Goal: Information Seeking & Learning: Find specific fact

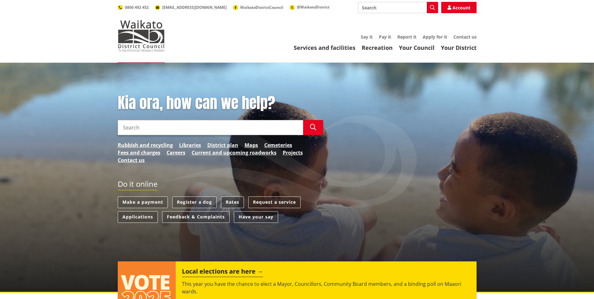
click at [233, 201] on link "Rates" at bounding box center [232, 202] width 23 height 12
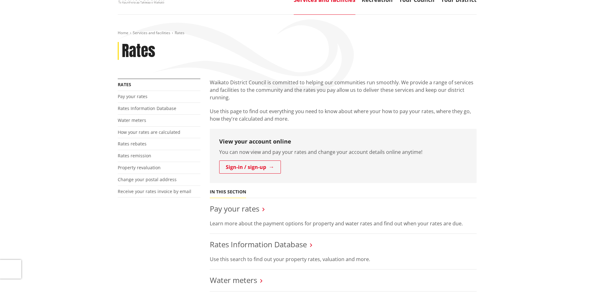
scroll to position [63, 0]
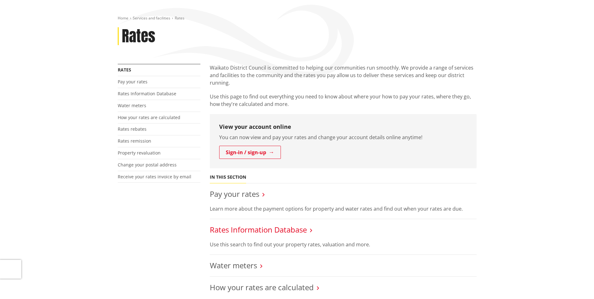
click at [238, 232] on link "Rates Information Database" at bounding box center [258, 229] width 97 height 10
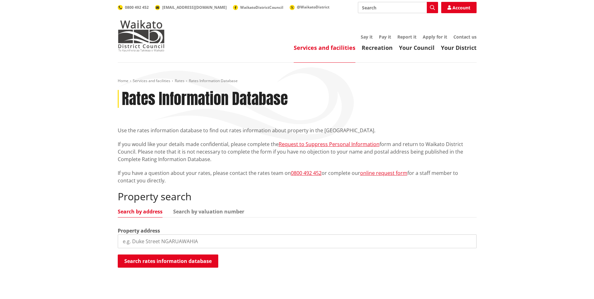
click at [156, 238] on input "search" at bounding box center [297, 241] width 359 height 14
type input "268 te kowhai"
click at [169, 262] on button "Search rates information database" at bounding box center [168, 260] width 101 height 13
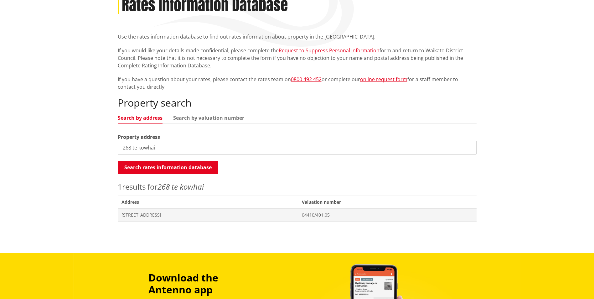
scroll to position [94, 0]
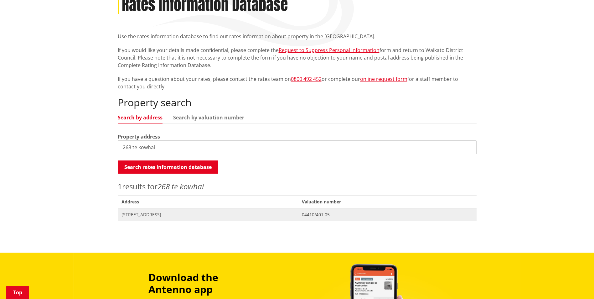
click at [158, 216] on span "268 Te Kowhai Road HOROTIU" at bounding box center [208, 214] width 173 height 6
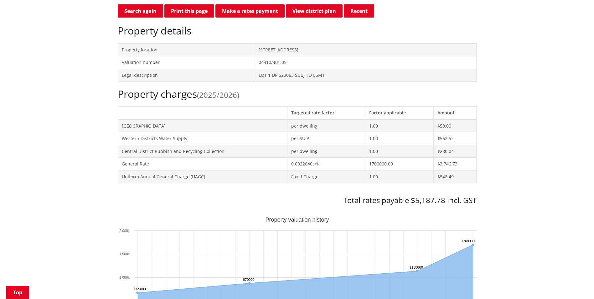
scroll to position [188, 0]
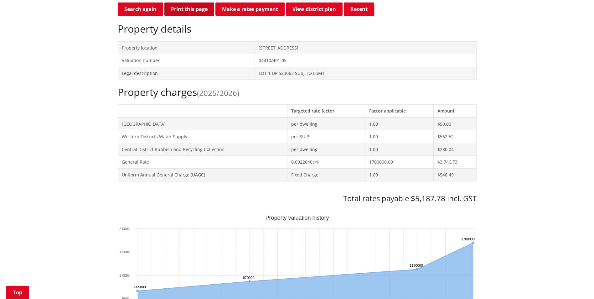
drag, startPoint x: 455, startPoint y: 186, endPoint x: 192, endPoint y: 6, distance: 318.2
click at [192, 6] on button "Print this page" at bounding box center [189, 9] width 50 height 13
